Goal: Task Accomplishment & Management: Manage account settings

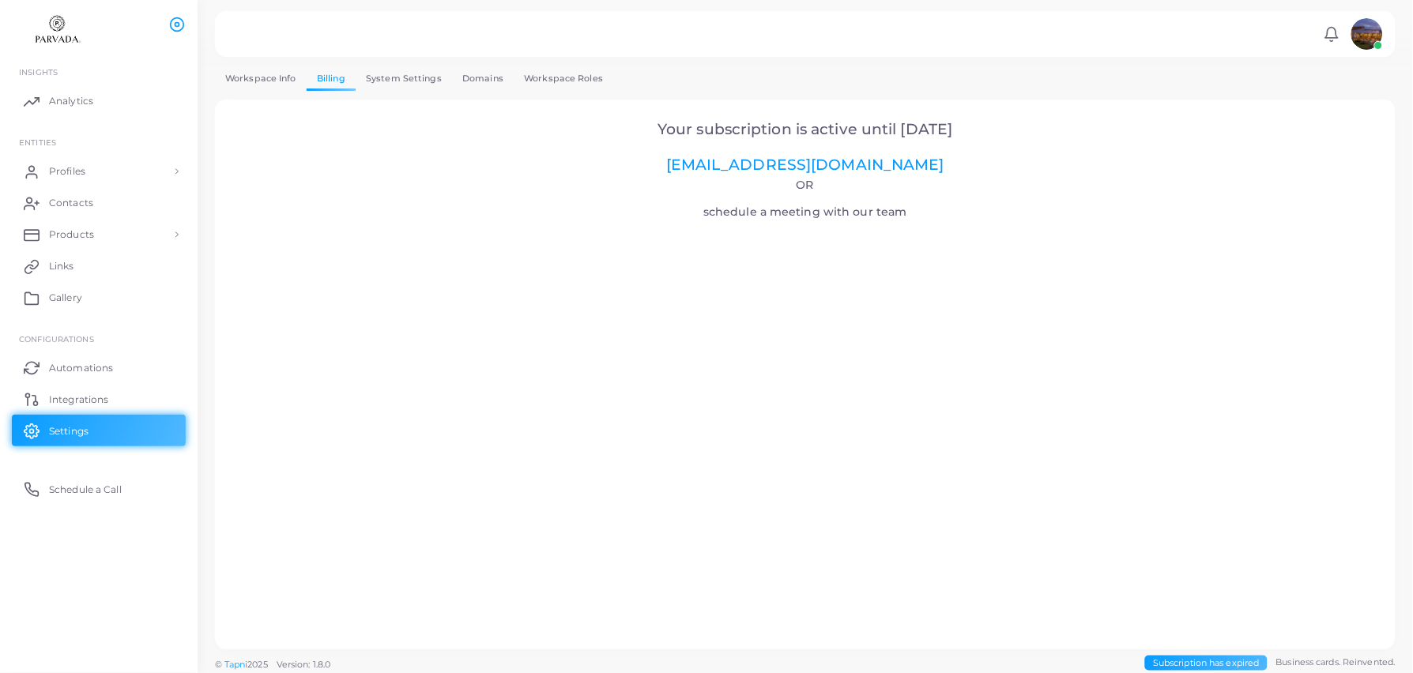
scroll to position [5, 0]
click at [1178, 663] on span "Subscription has expired" at bounding box center [1206, 658] width 122 height 15
click at [1185, 657] on span "Subscription has expired" at bounding box center [1206, 658] width 122 height 15
click at [876, 208] on h4 "Or schedule a meeting with our team" at bounding box center [805, 198] width 1137 height 40
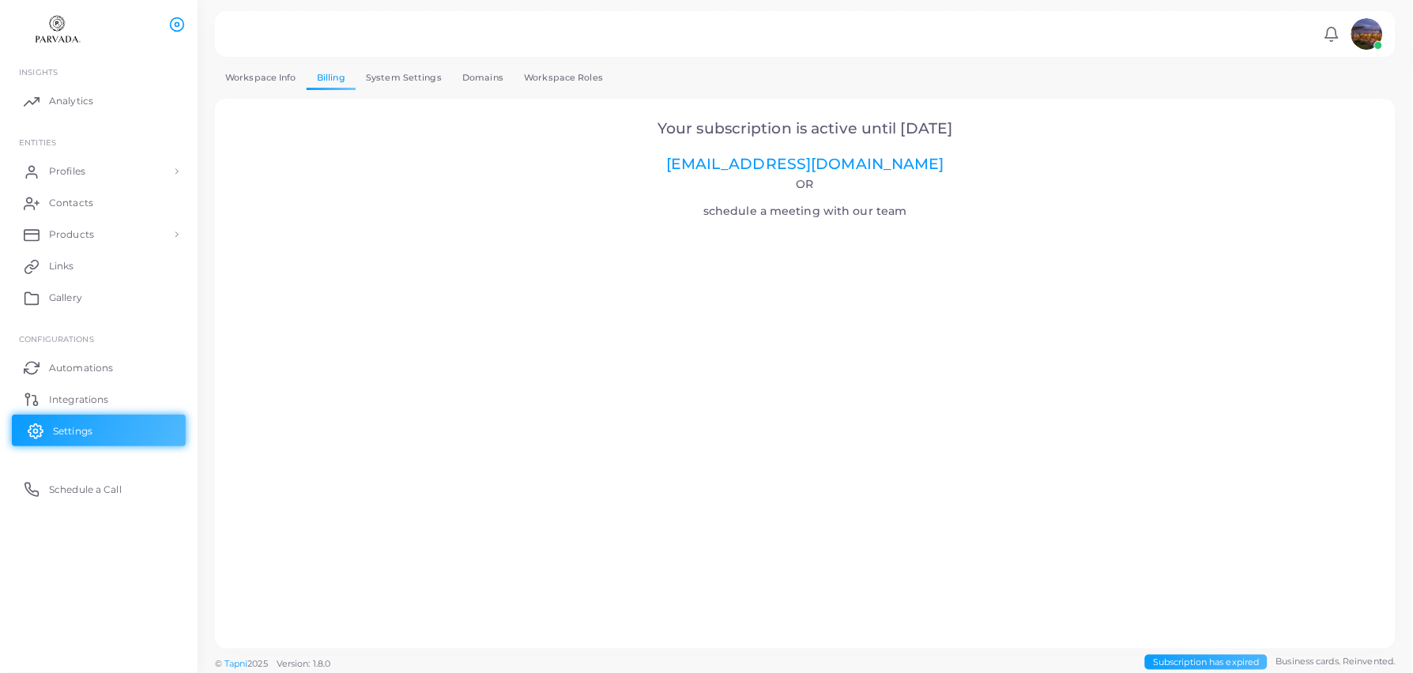
click at [68, 434] on span "Settings" at bounding box center [73, 431] width 40 height 14
click at [329, 79] on link "Billing" at bounding box center [331, 78] width 49 height 23
click at [329, 77] on link "Billing" at bounding box center [331, 78] width 49 height 23
click at [382, 77] on link "System Settings" at bounding box center [404, 73] width 96 height 23
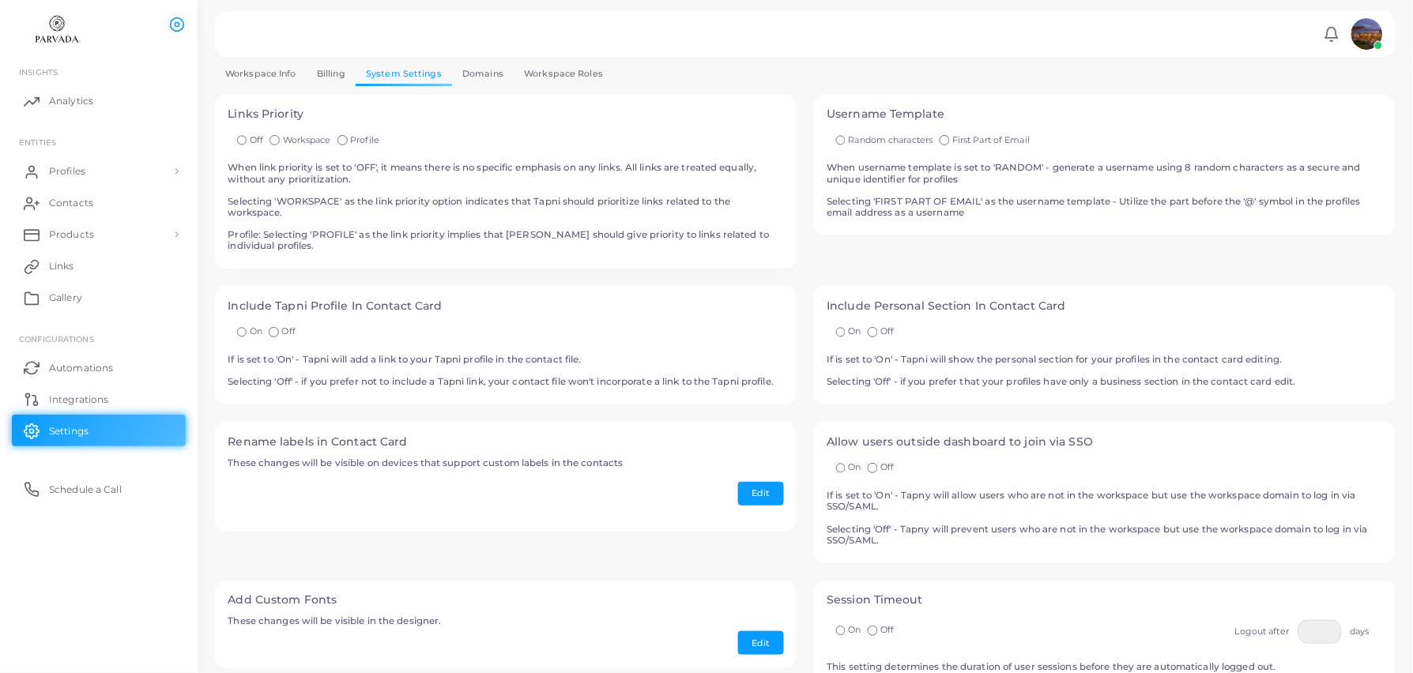
click at [356, 78] on link "System Settings" at bounding box center [404, 73] width 96 height 23
click at [345, 75] on link "Billing" at bounding box center [331, 73] width 49 height 23
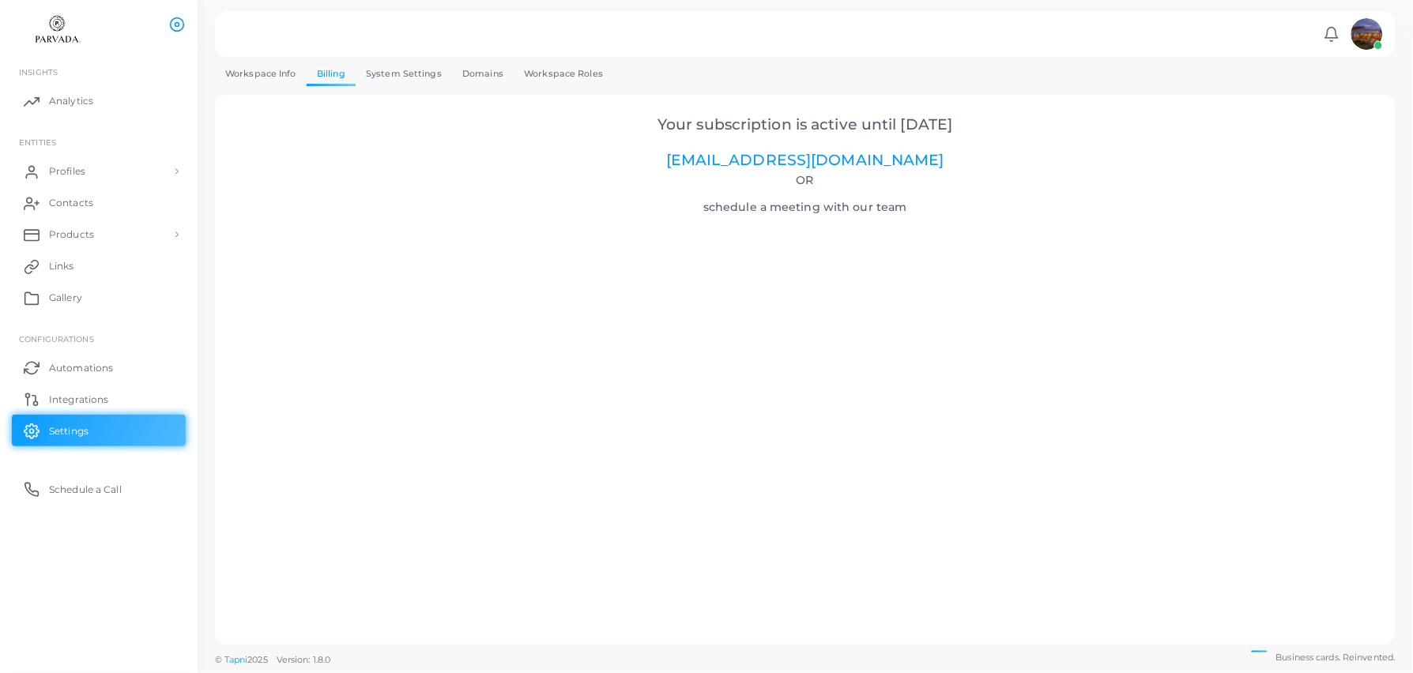
click at [563, 78] on link "Workspace Roles" at bounding box center [564, 73] width 100 height 23
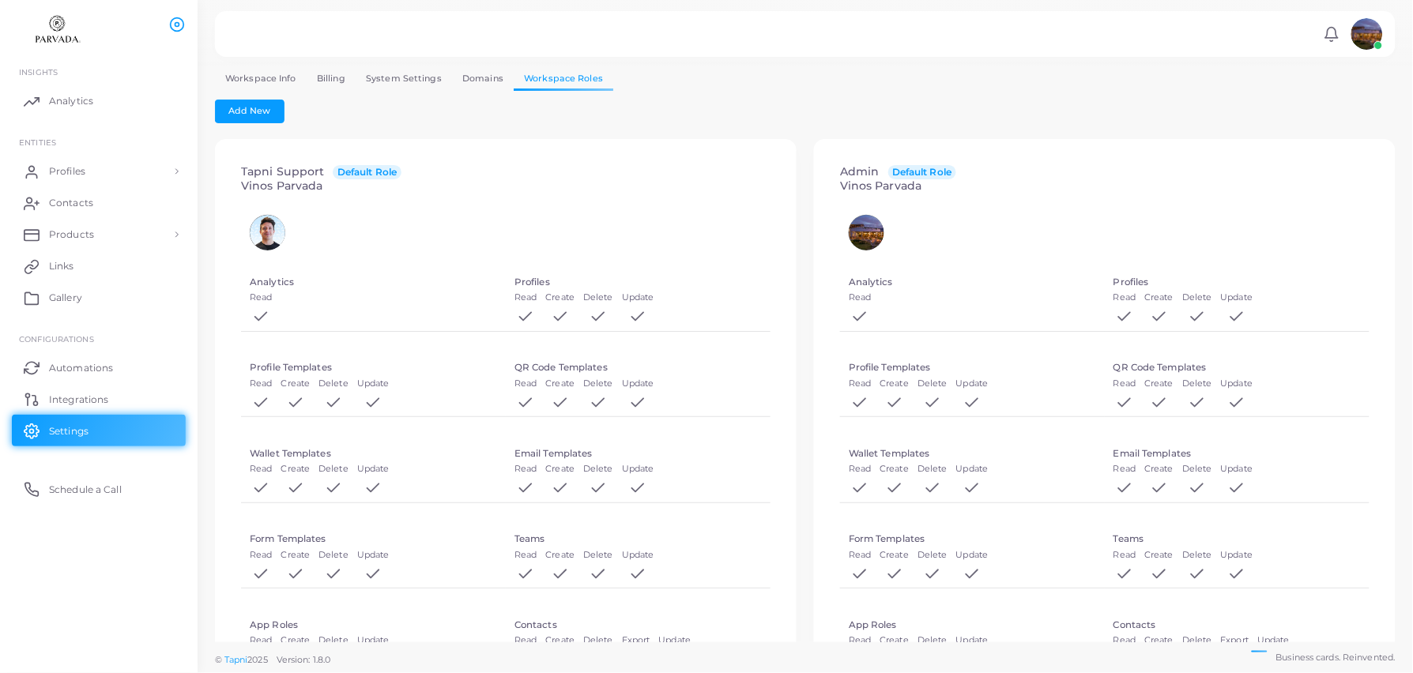
click at [265, 80] on link "Workspace Info" at bounding box center [261, 78] width 92 height 23
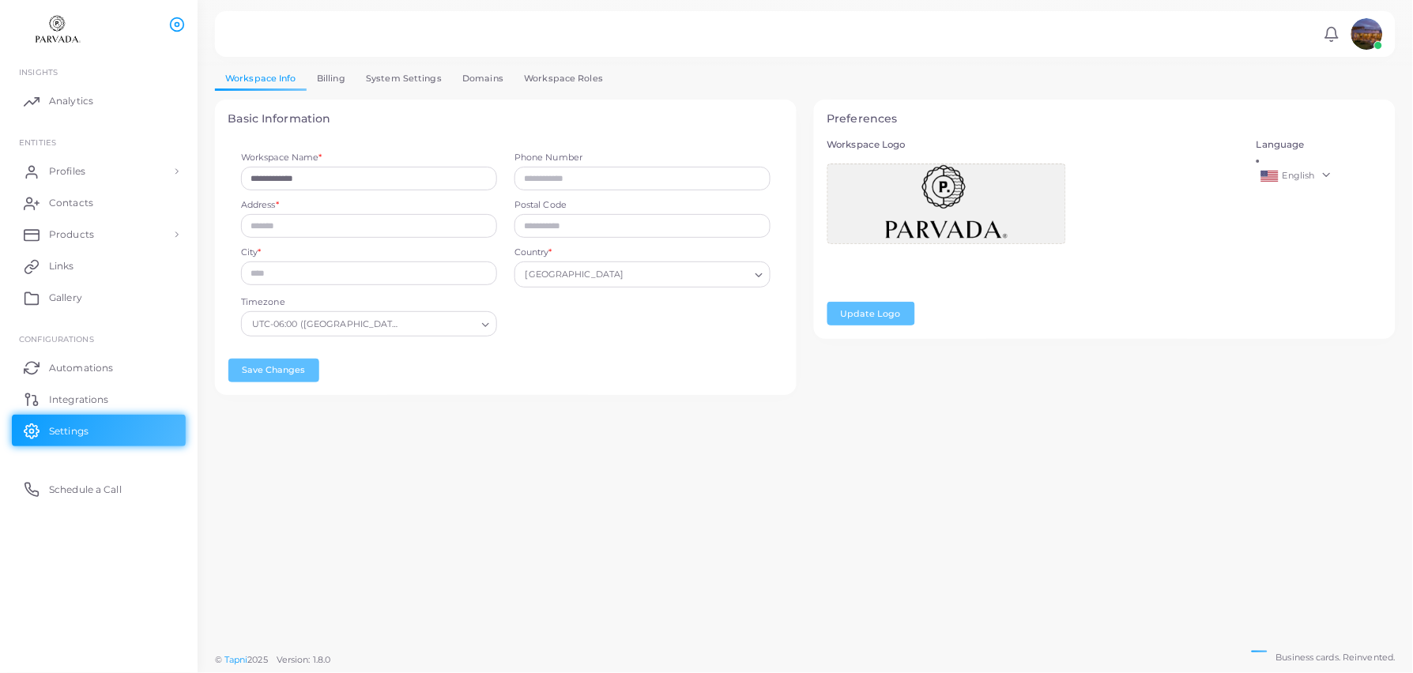
click at [352, 80] on link "Billing" at bounding box center [331, 78] width 49 height 23
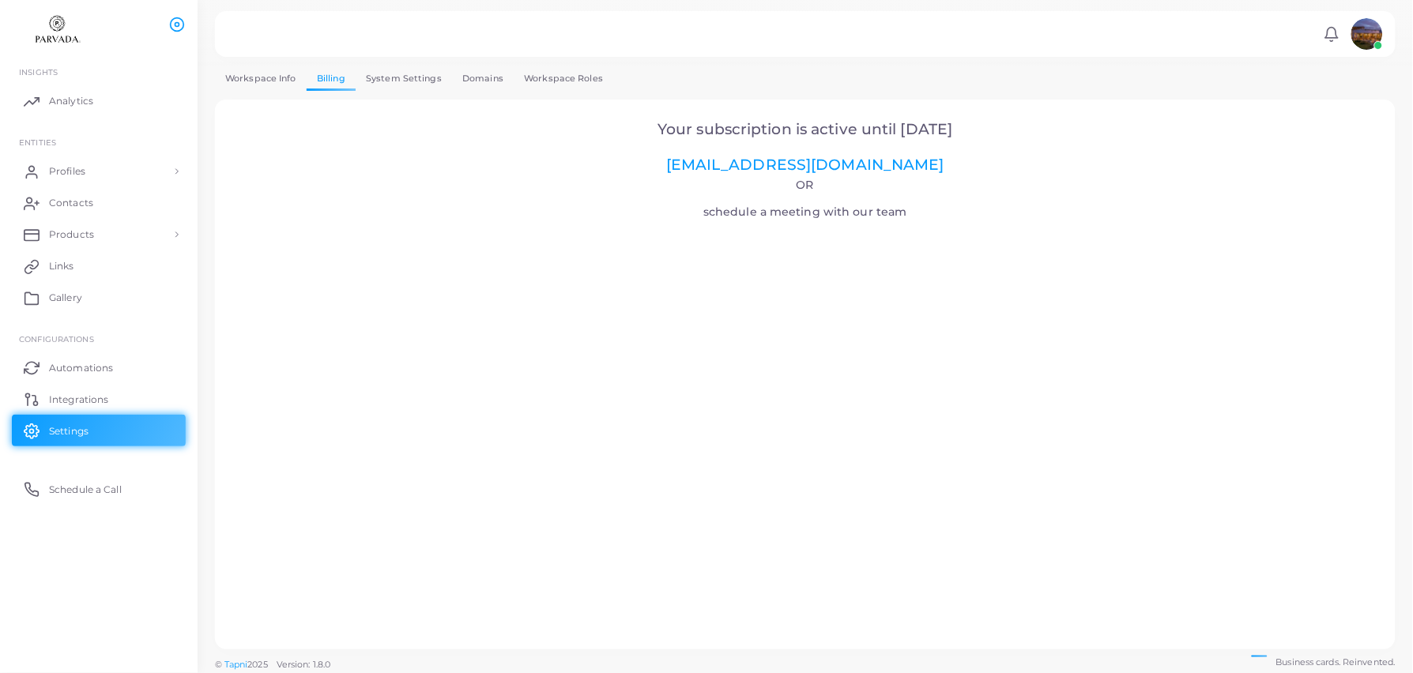
click at [277, 78] on link "Workspace Info" at bounding box center [261, 78] width 92 height 23
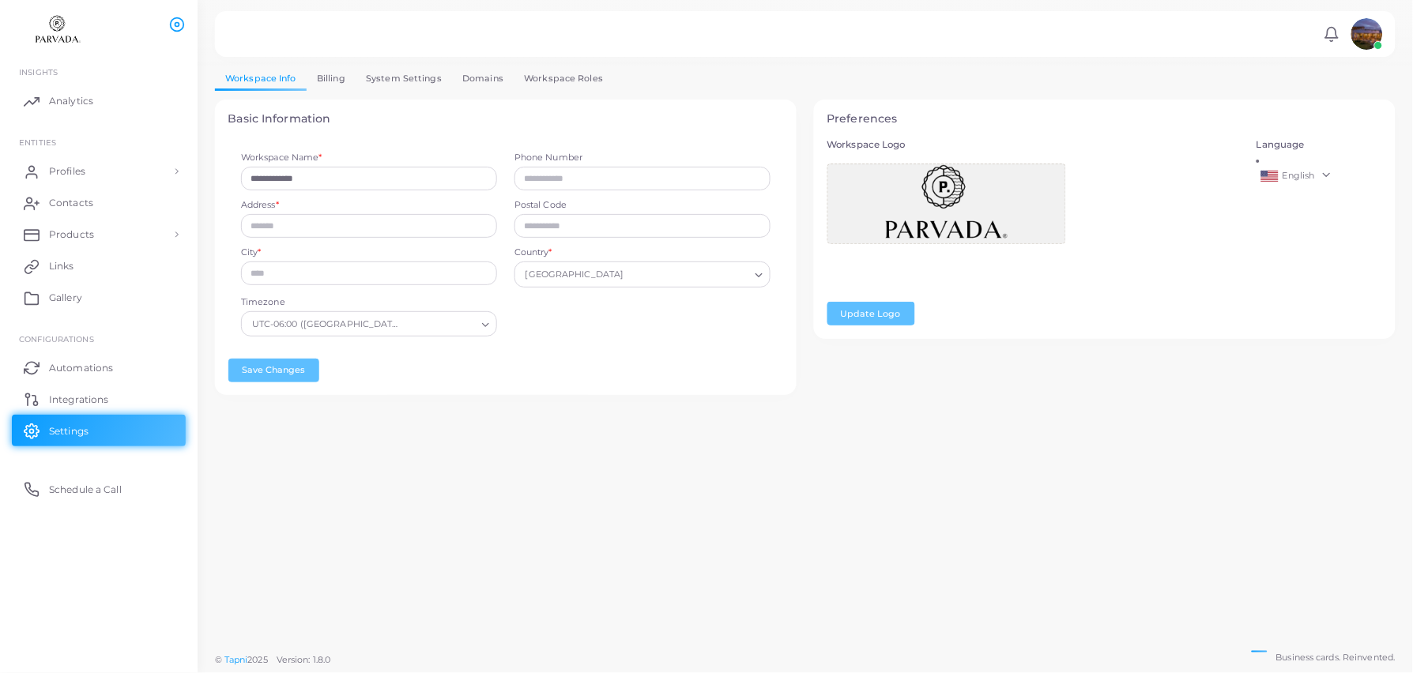
click at [1308, 171] on link "English" at bounding box center [1319, 176] width 126 height 19
click at [1290, 170] on span "English" at bounding box center [1298, 175] width 32 height 11
click at [1309, 291] on img at bounding box center [1304, 290] width 17 height 11
drag, startPoint x: 317, startPoint y: 403, endPoint x: 333, endPoint y: 399, distance: 16.3
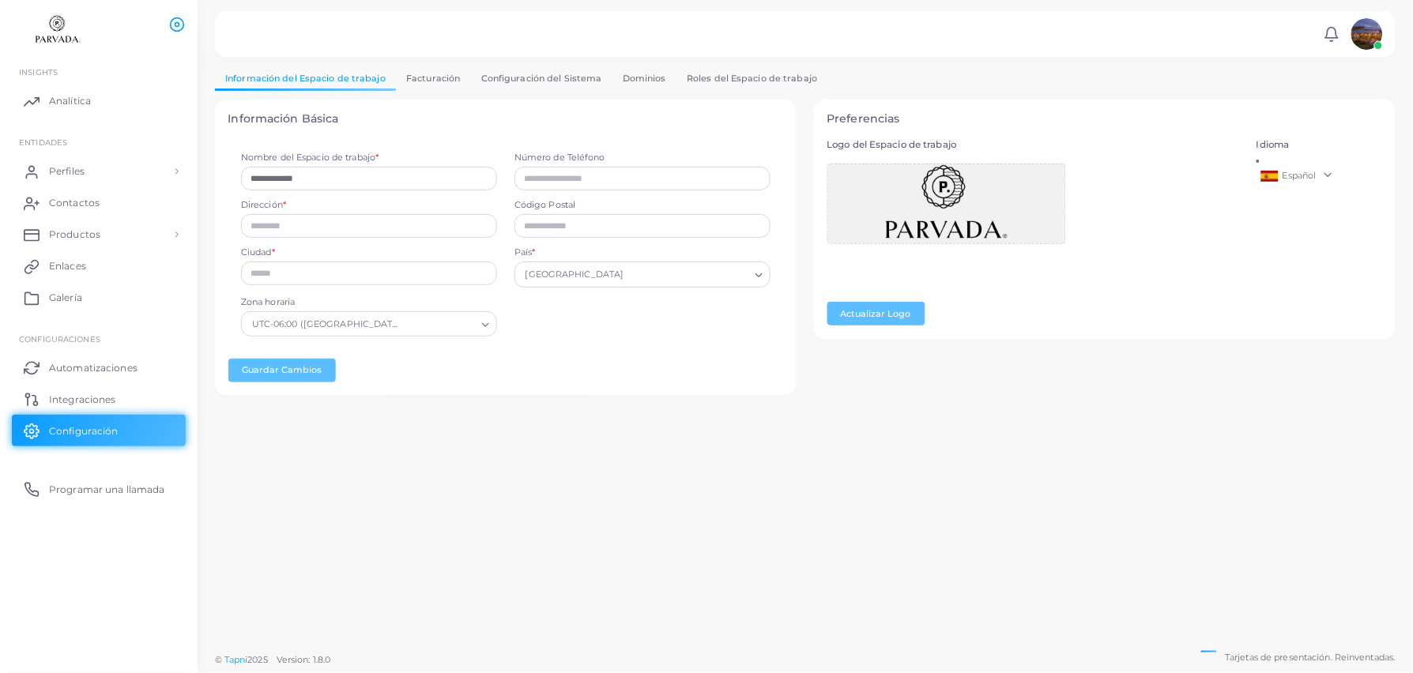
click at [317, 403] on div "**********" at bounding box center [505, 257] width 599 height 314
click at [446, 72] on link "Facturación" at bounding box center [433, 78] width 75 height 23
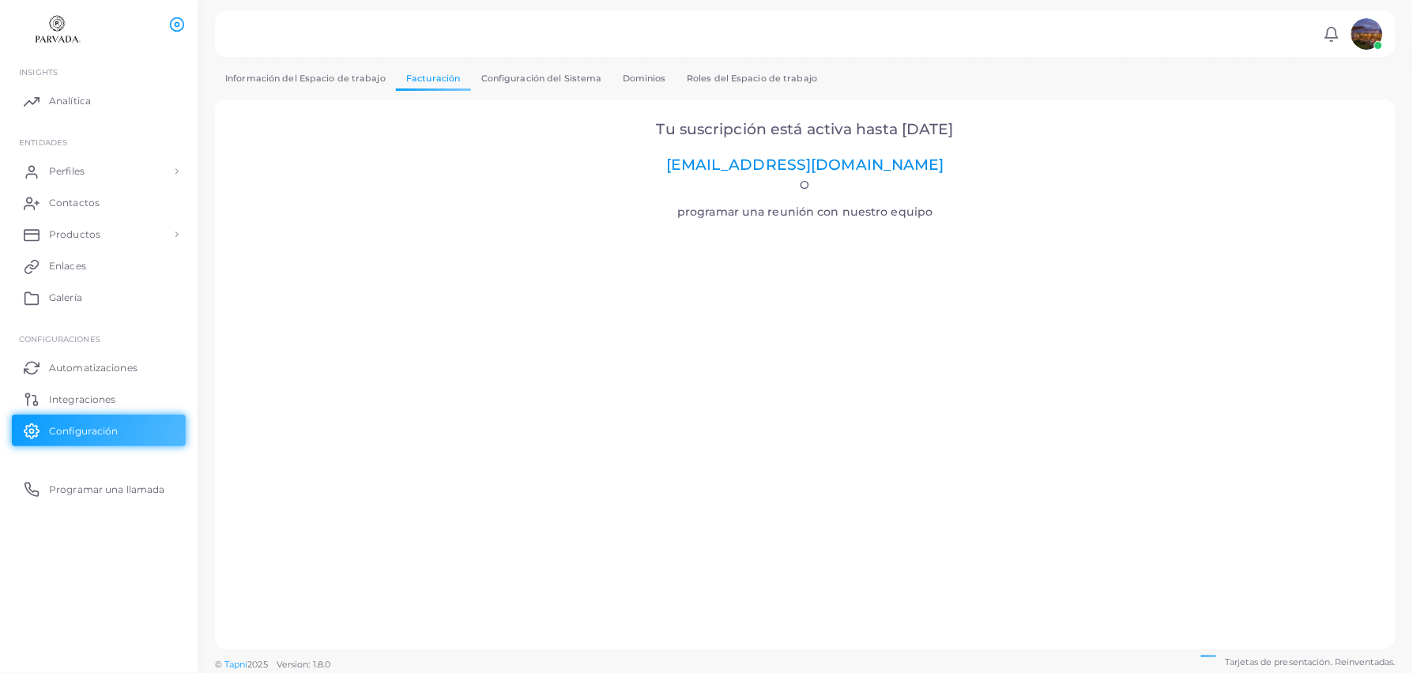
click at [801, 167] on link "[EMAIL_ADDRESS][DOMAIN_NAME]" at bounding box center [805, 165] width 278 height 18
drag, startPoint x: 880, startPoint y: 162, endPoint x: 720, endPoint y: 163, distance: 160.4
click at [720, 163] on h2 "Tu suscripción está activa hasta [DATE] [EMAIL_ADDRESS][DOMAIN_NAME]" at bounding box center [805, 148] width 1137 height 54
copy link "[EMAIL_ADDRESS][DOMAIN_NAME]"
click at [84, 101] on span "Analítica" at bounding box center [74, 101] width 42 height 14
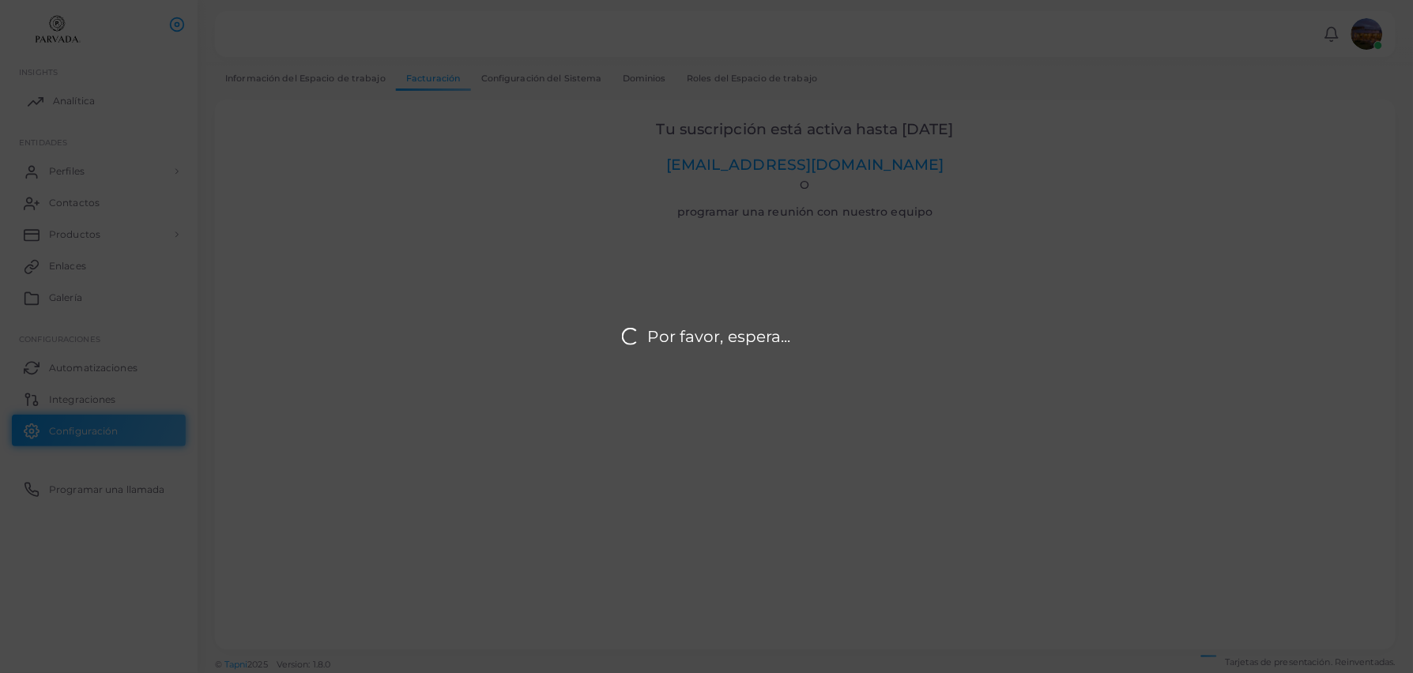
click at [73, 173] on div "Por favor, espera..." at bounding box center [706, 336] width 1413 height 673
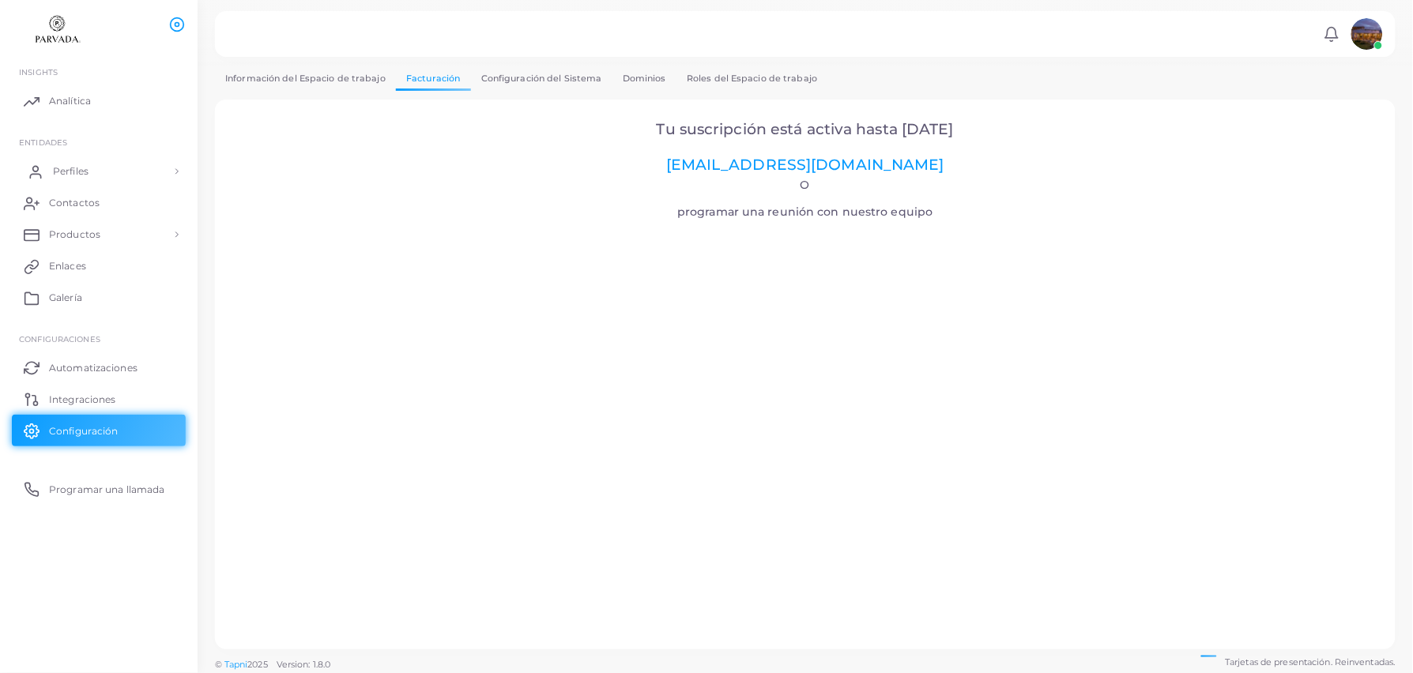
click at [88, 169] on span "Perfiles" at bounding box center [71, 171] width 36 height 14
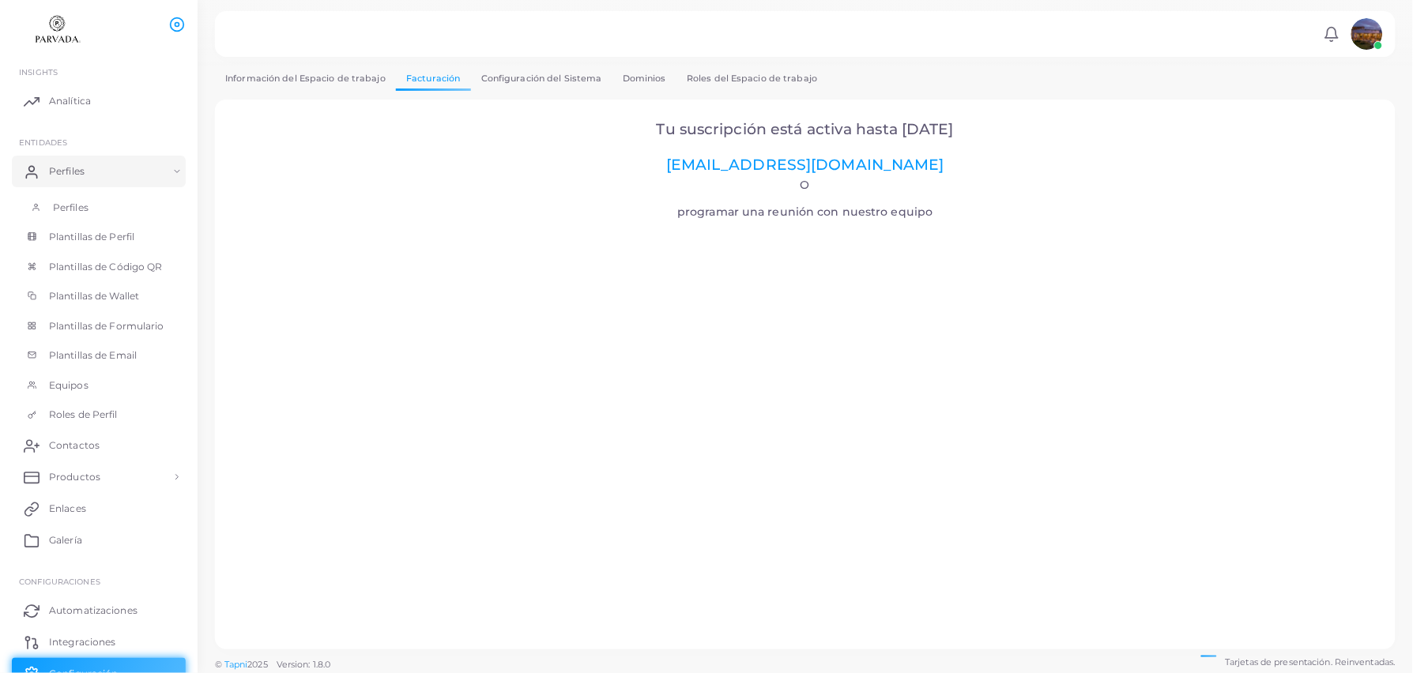
click at [80, 201] on span "Perfiles" at bounding box center [71, 208] width 36 height 14
click at [1375, 36] on img at bounding box center [1367, 34] width 32 height 32
